Goal: Transaction & Acquisition: Purchase product/service

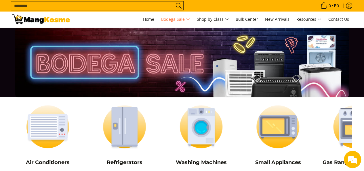
scroll to position [29, 0]
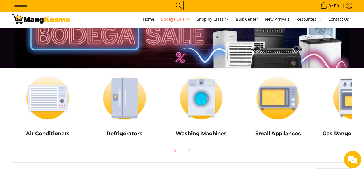
click at [283, 103] on img at bounding box center [277, 97] width 71 height 53
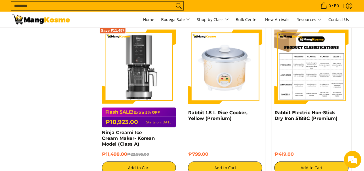
scroll to position [547, 0]
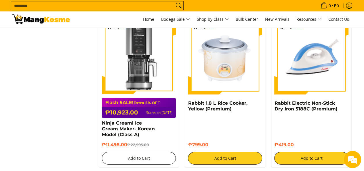
click at [153, 152] on button "Add to Cart" at bounding box center [139, 158] width 74 height 13
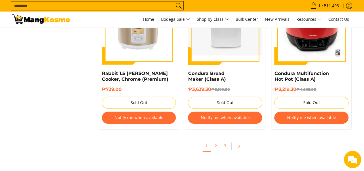
scroll to position [1193, 0]
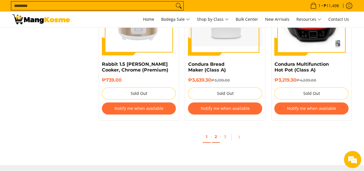
click at [215, 131] on link "2" at bounding box center [216, 137] width 8 height 12
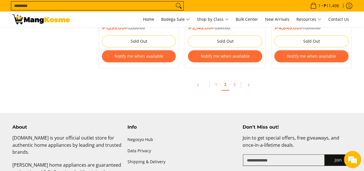
scroll to position [1266, 0]
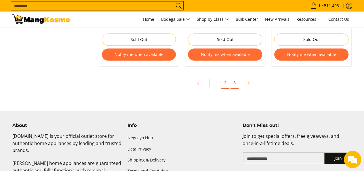
click at [234, 83] on link "3" at bounding box center [235, 83] width 8 height 12
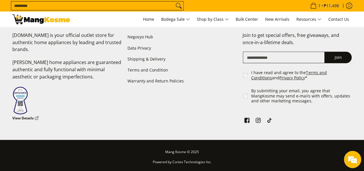
scroll to position [1052, 0]
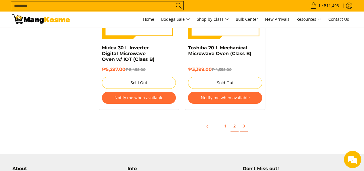
click at [234, 127] on link "2" at bounding box center [235, 126] width 8 height 12
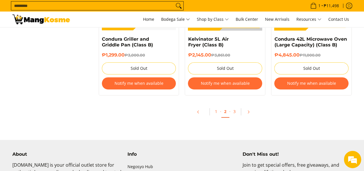
scroll to position [1266, 0]
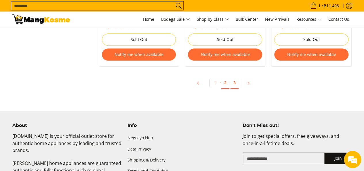
click at [235, 81] on link "3" at bounding box center [235, 83] width 8 height 12
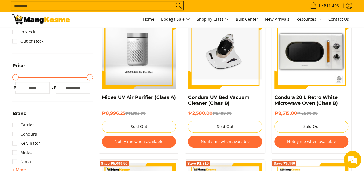
scroll to position [29, 0]
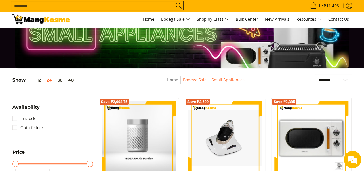
click at [192, 80] on link "Bodega Sale" at bounding box center [195, 79] width 24 height 5
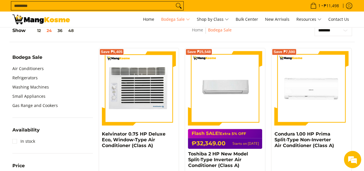
scroll to position [29, 0]
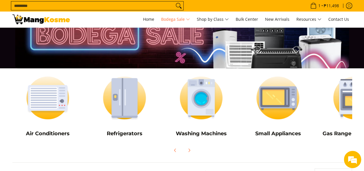
click at [135, 8] on input "Search..." at bounding box center [92, 5] width 163 height 9
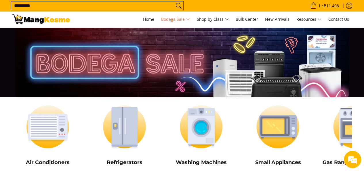
type input "*********"
click at [174, 1] on button "Search" at bounding box center [178, 5] width 9 height 9
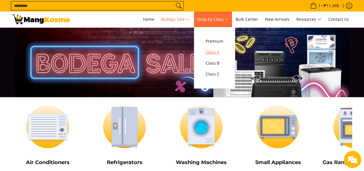
click at [215, 52] on span "Class A" at bounding box center [215, 52] width 18 height 7
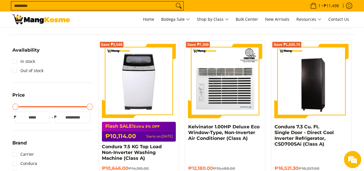
scroll to position [86, 0]
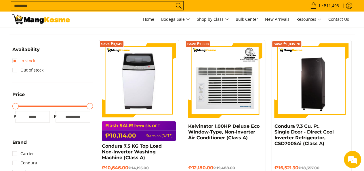
click at [14, 62] on link "In stock" at bounding box center [23, 60] width 23 height 9
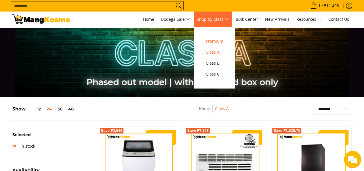
click at [221, 41] on span "Premium" at bounding box center [215, 41] width 18 height 7
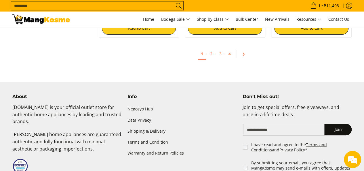
scroll to position [1122, 0]
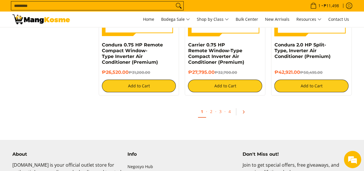
click at [244, 113] on icon "Pagination" at bounding box center [243, 111] width 1 height 3
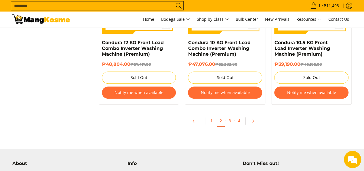
scroll to position [1209, 0]
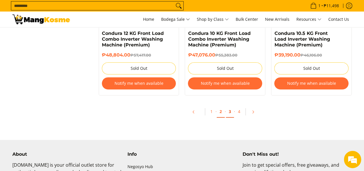
click at [229, 113] on link "3" at bounding box center [230, 112] width 8 height 12
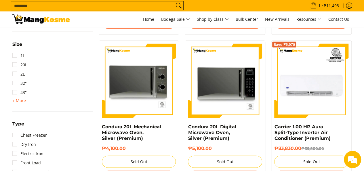
scroll to position [317, 0]
